Goal: Task Accomplishment & Management: Manage account settings

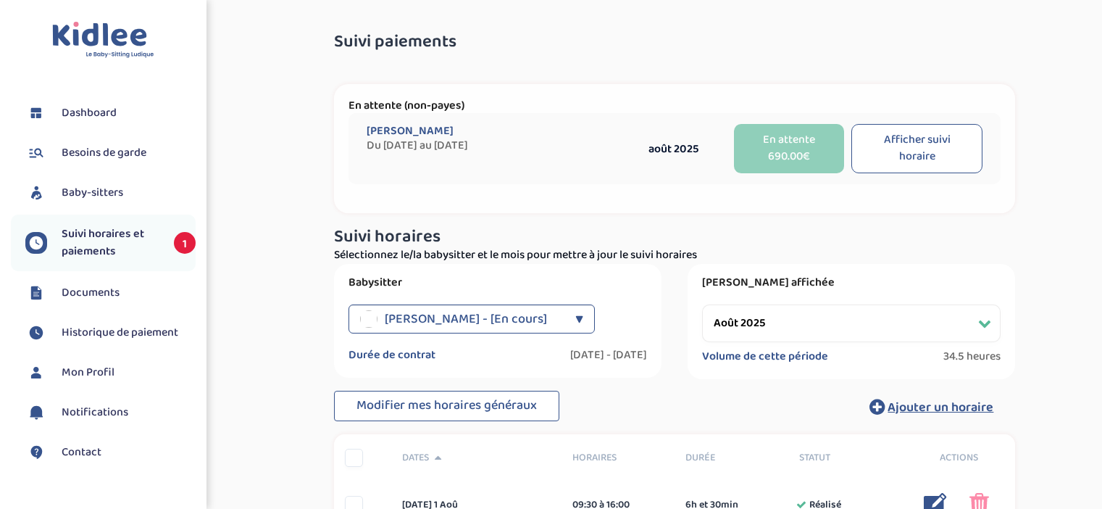
select select "août 2025"
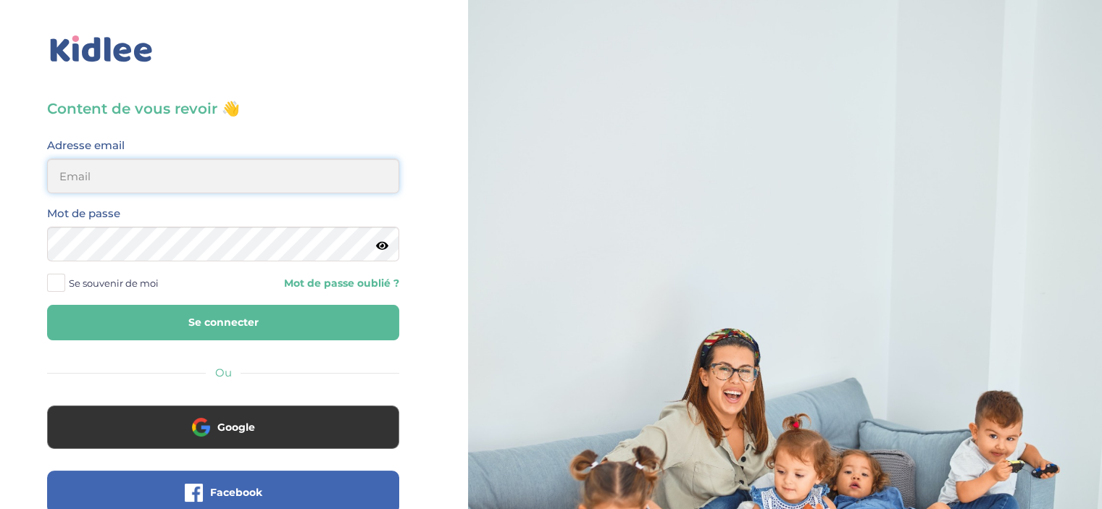
type input "ecomhouari@gmail.com"
click at [104, 286] on span "Se souvenir de moi" at bounding box center [114, 283] width 90 height 19
click at [0, 0] on input "Se souvenir de moi" at bounding box center [0, 0] width 0 height 0
click at [136, 307] on button "Se connecter" at bounding box center [223, 323] width 352 height 36
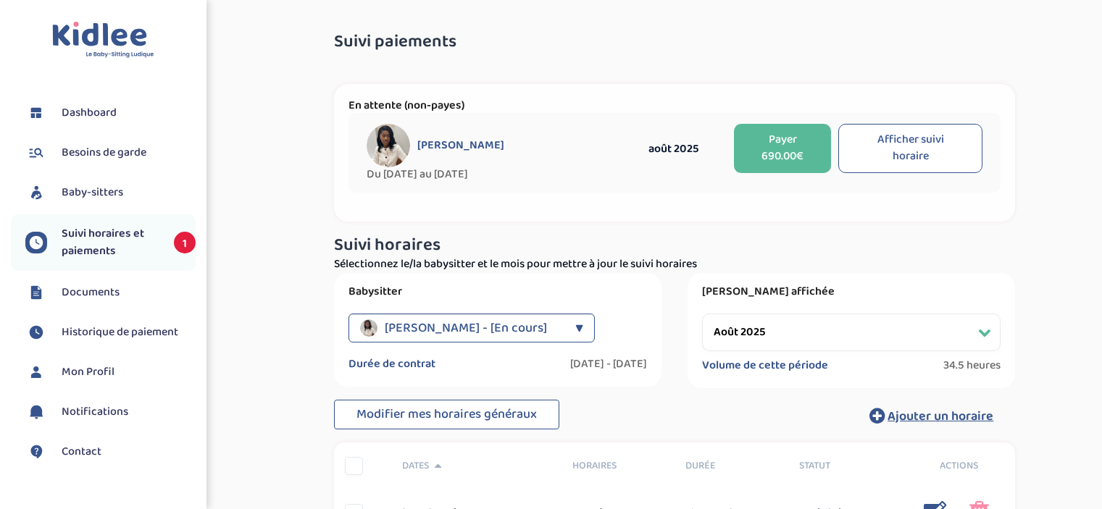
select select "août 2025"
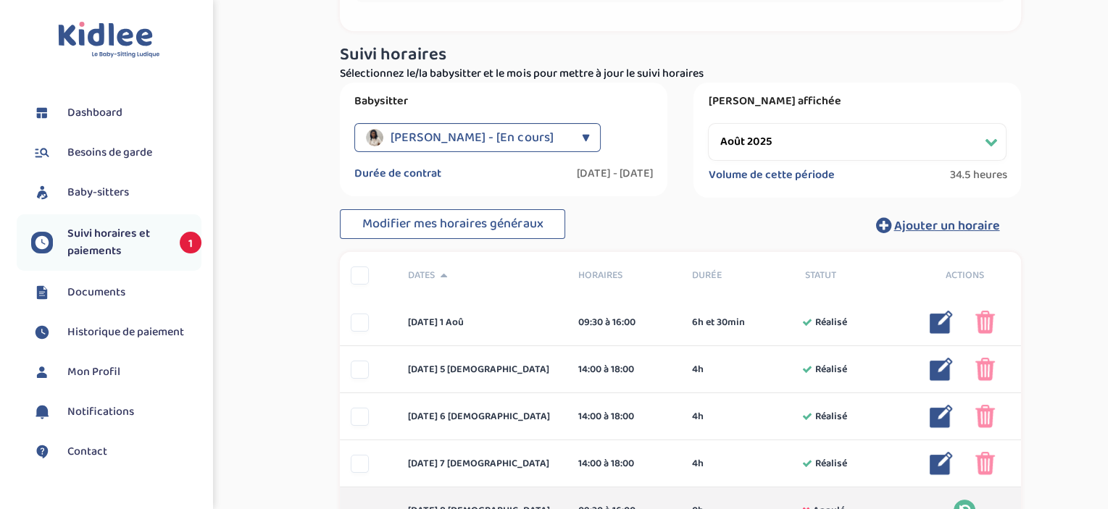
scroll to position [191, 0]
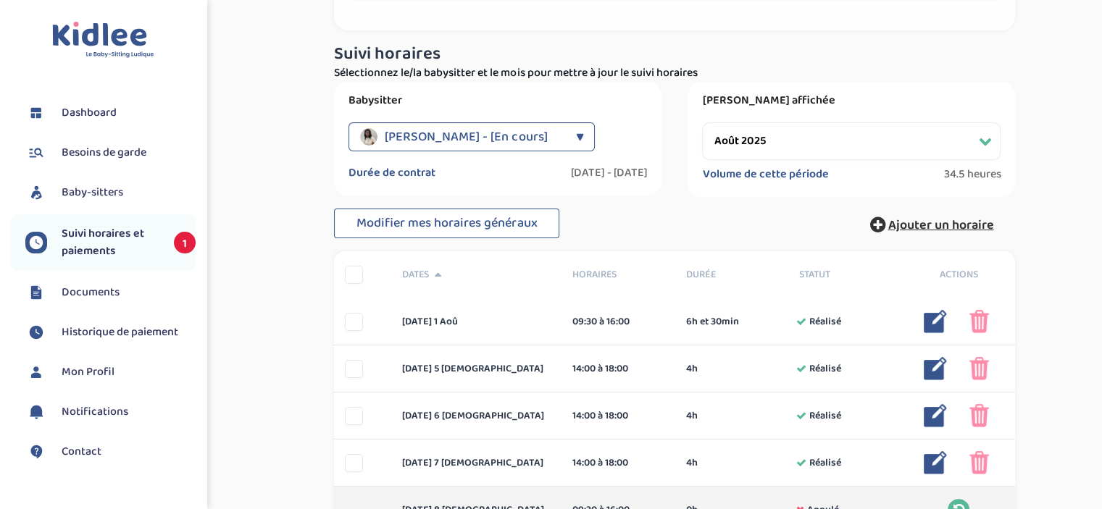
click at [938, 222] on span "Ajouter un horaire" at bounding box center [941, 225] width 106 height 20
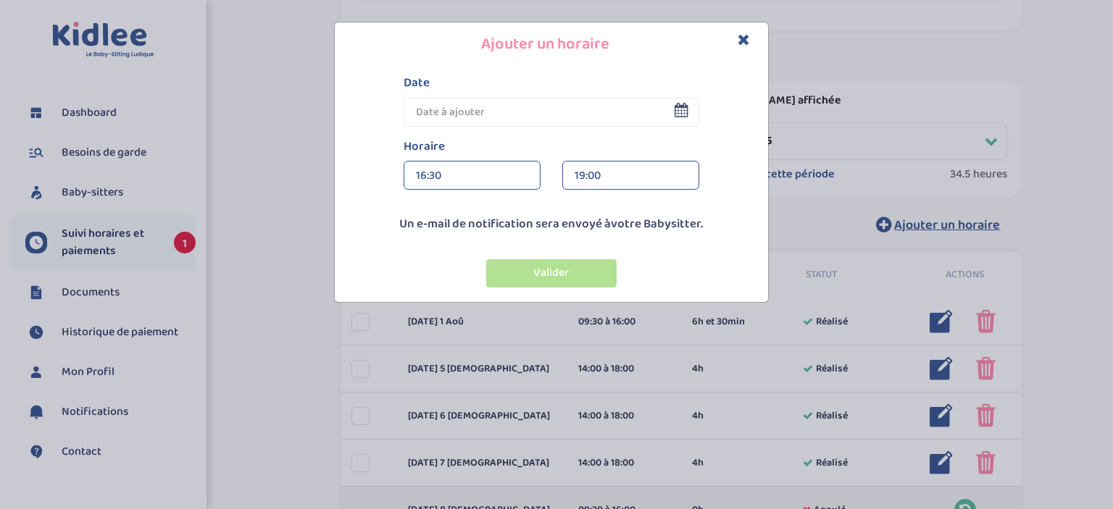
click at [530, 124] on input "text" at bounding box center [552, 112] width 296 height 29
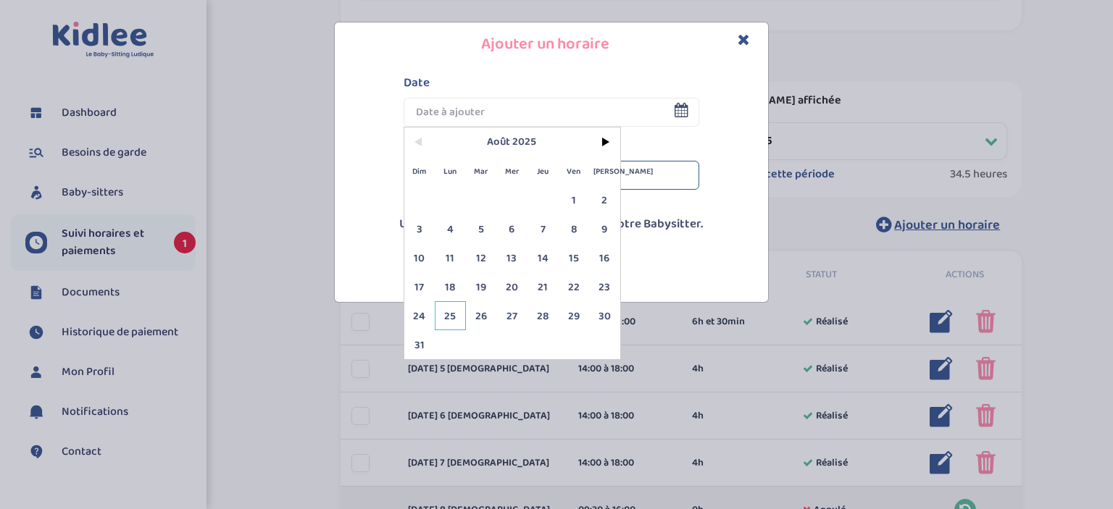
click at [441, 321] on span "25" at bounding box center [450, 315] width 31 height 29
type input "25 Août 2025"
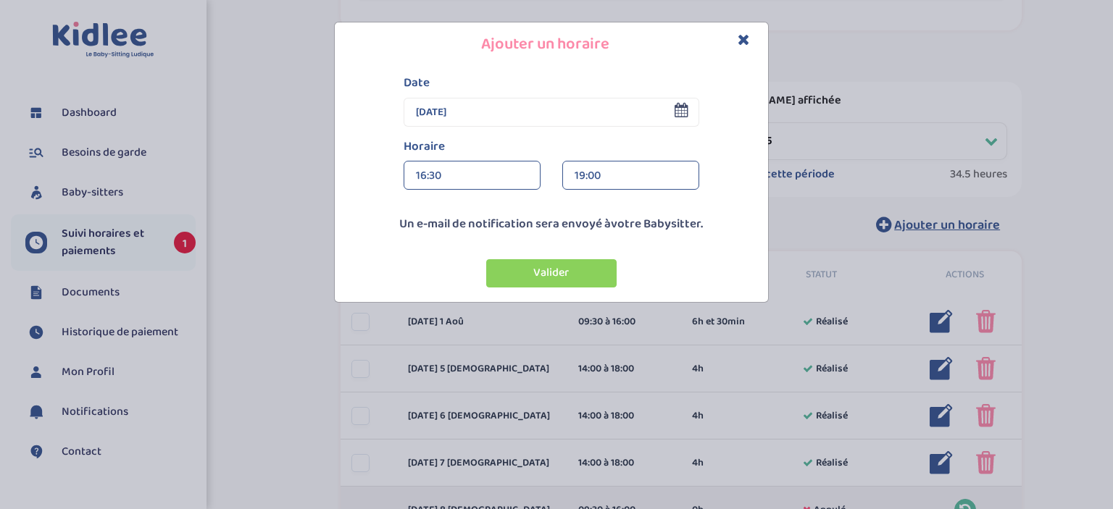
click at [462, 174] on div "16:30" at bounding box center [472, 176] width 112 height 29
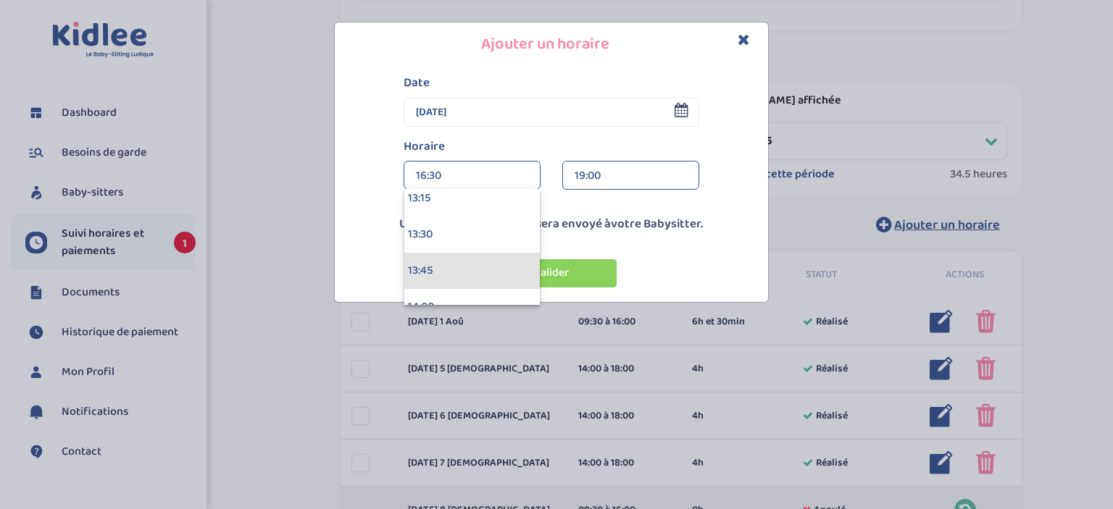
scroll to position [1985, 0]
click at [470, 251] on div "14:00" at bounding box center [472, 251] width 136 height 36
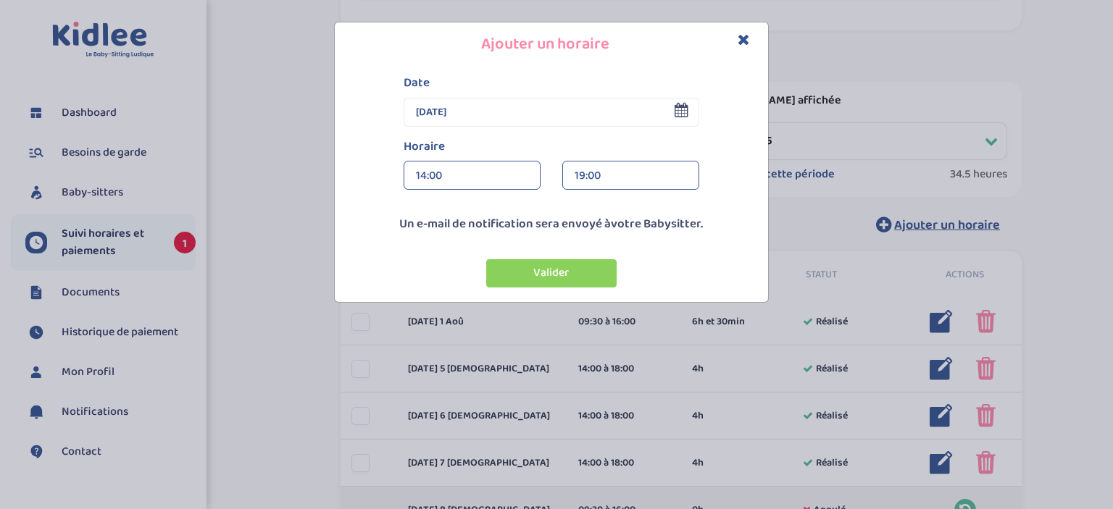
click at [585, 167] on div "19:00" at bounding box center [631, 176] width 112 height 29
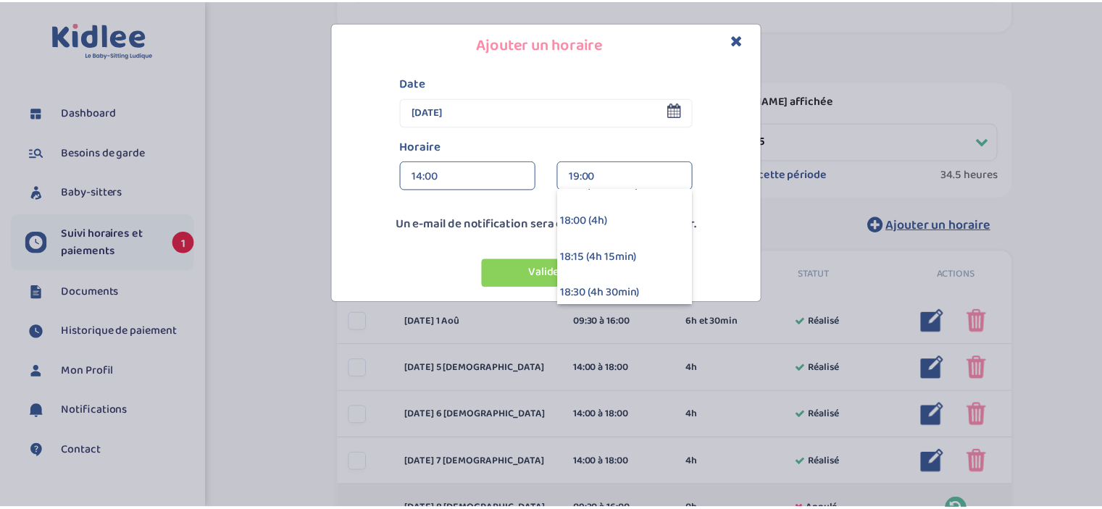
scroll to position [522, 0]
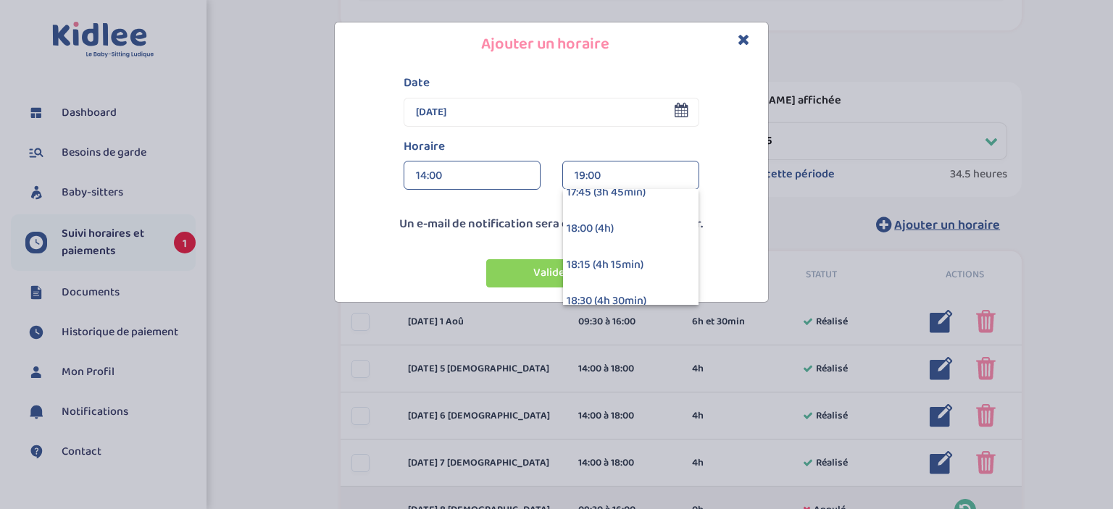
drag, startPoint x: 609, startPoint y: 233, endPoint x: 571, endPoint y: 240, distance: 38.4
click at [571, 240] on div "18:00 (4h)" at bounding box center [631, 229] width 136 height 36
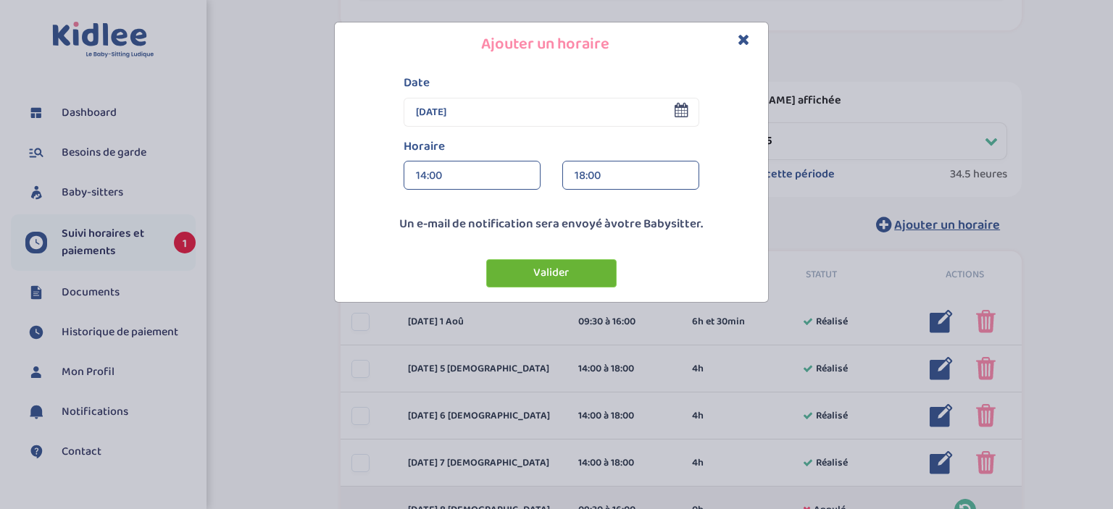
click at [539, 265] on button "Valider" at bounding box center [551, 273] width 130 height 28
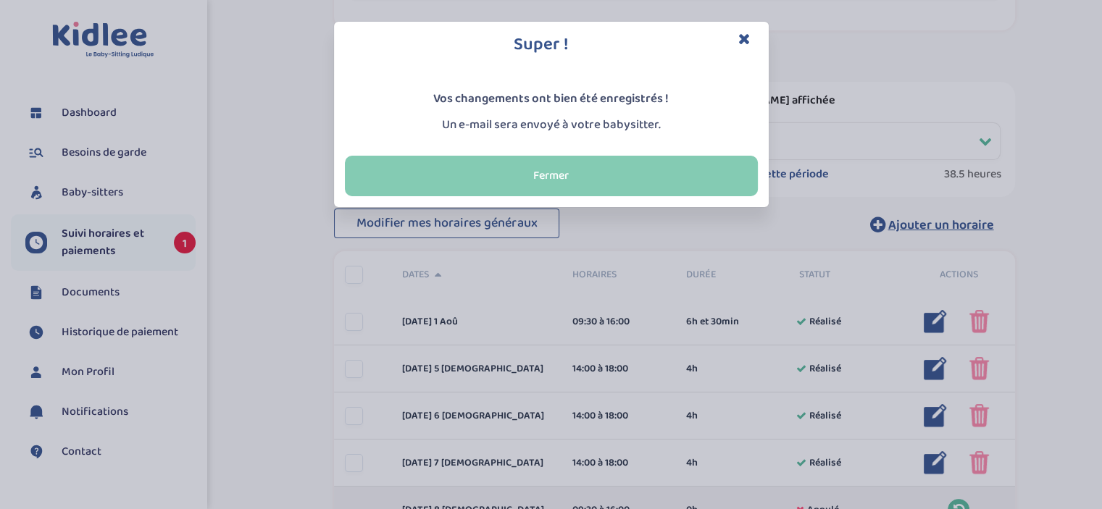
click at [557, 176] on button "Fermer" at bounding box center [551, 176] width 413 height 41
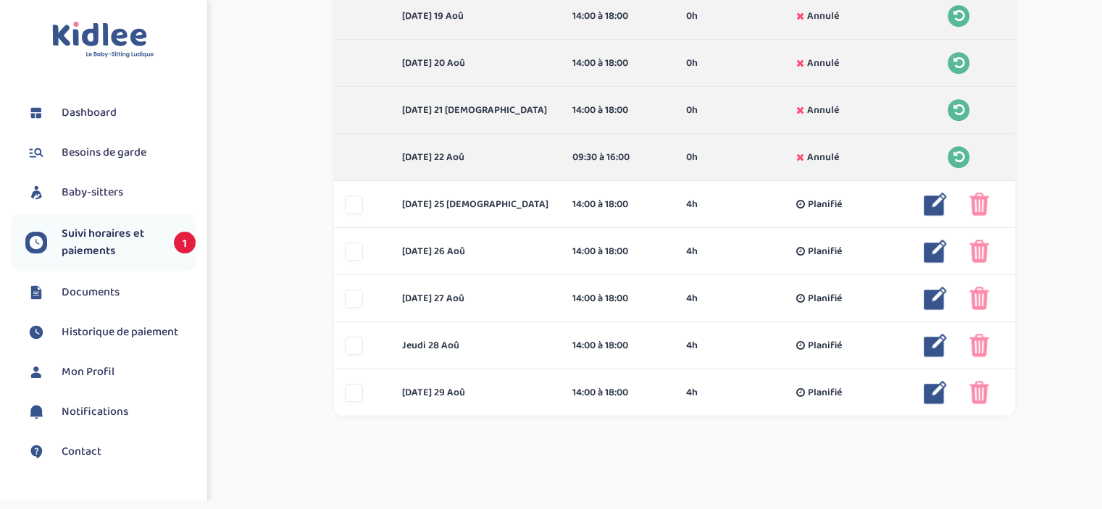
scroll to position [959, 0]
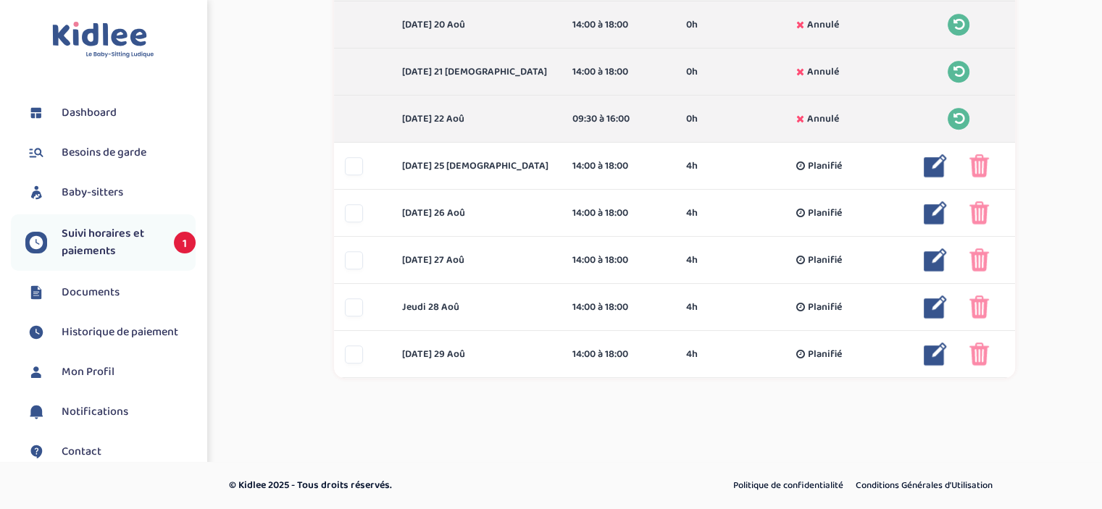
click at [96, 235] on span "Suivi horaires et paiements" at bounding box center [111, 242] width 98 height 35
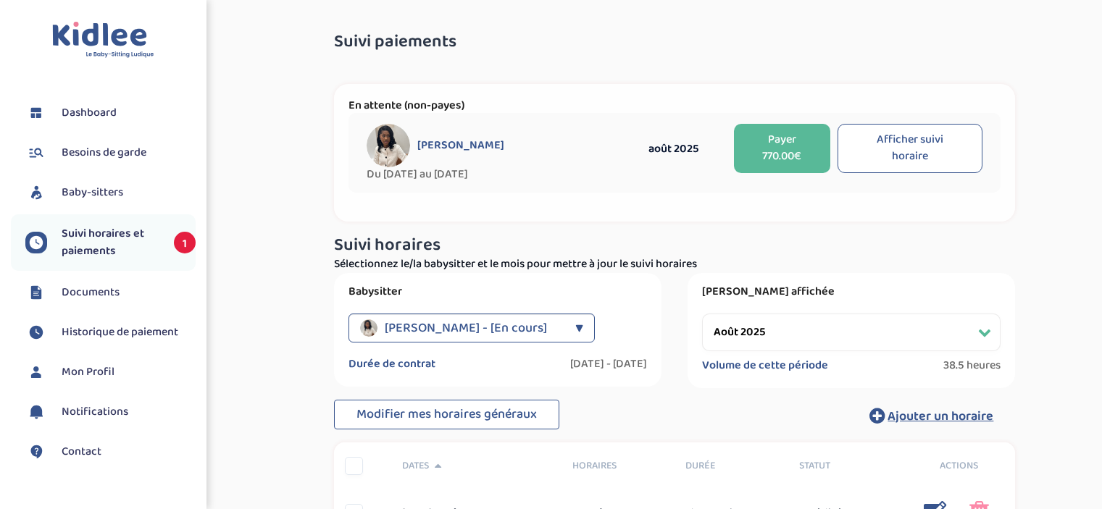
select select "août 2025"
